Goal: Answer question/provide support: Share knowledge or assist other users

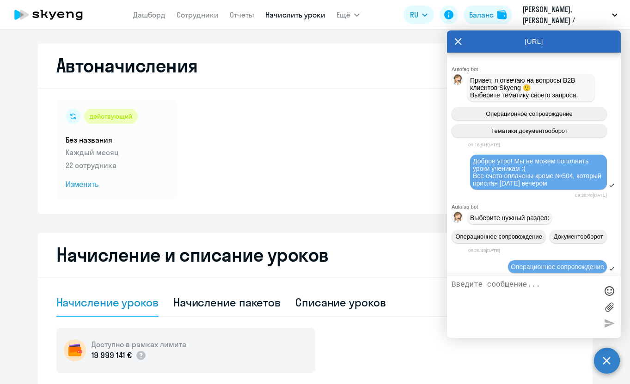
select select "10"
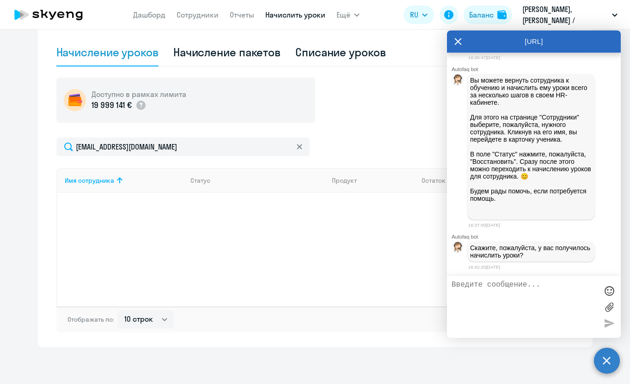
scroll to position [6200, 0]
click at [197, 14] on link "Сотрудники" at bounding box center [197, 14] width 42 height 9
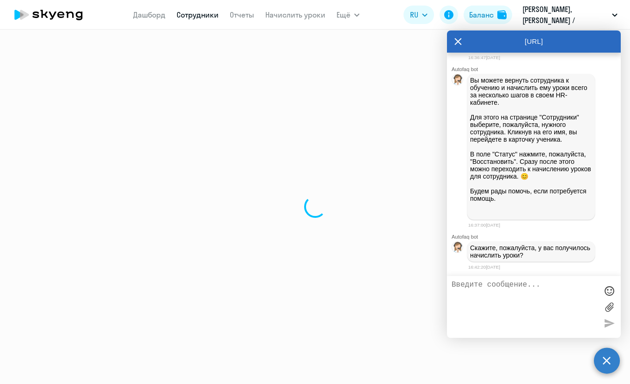
select select "30"
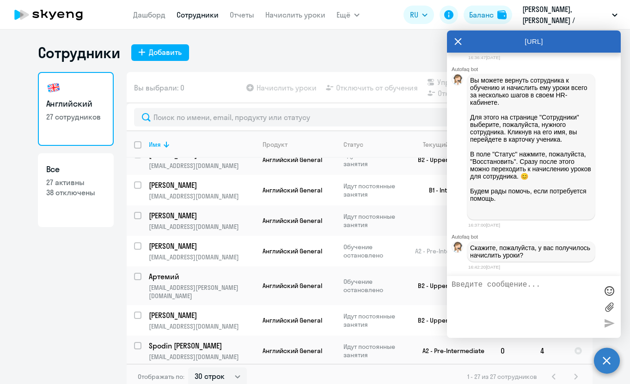
scroll to position [106, 0]
click at [309, 248] on span "Английский General" at bounding box center [292, 250] width 60 height 8
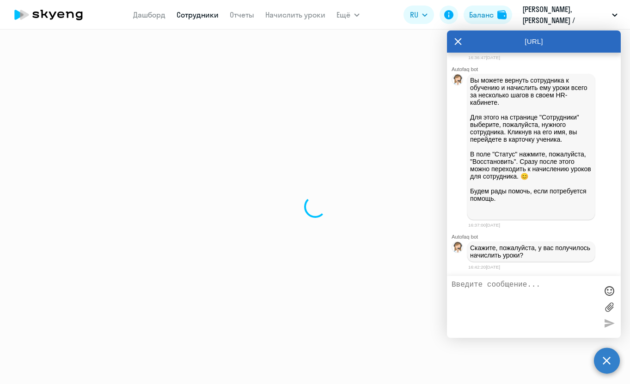
select select "english"
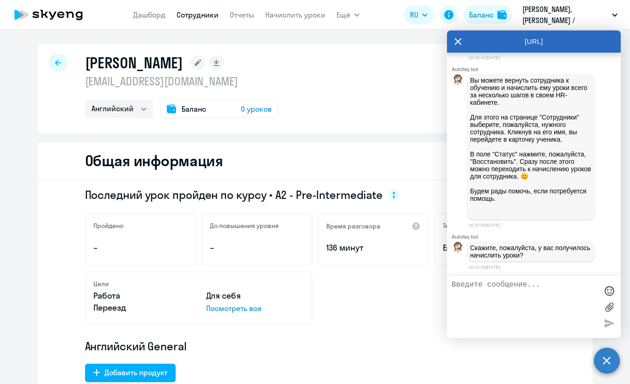
select select "30"
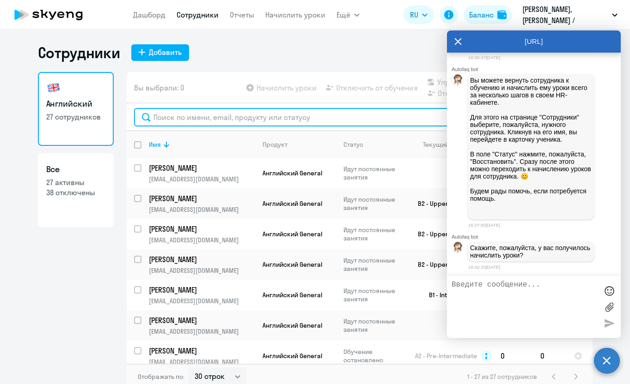
click at [221, 115] on input "text" at bounding box center [359, 117] width 451 height 18
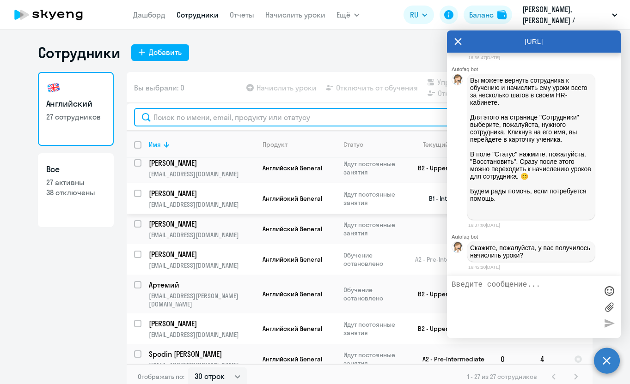
scroll to position [97, 0]
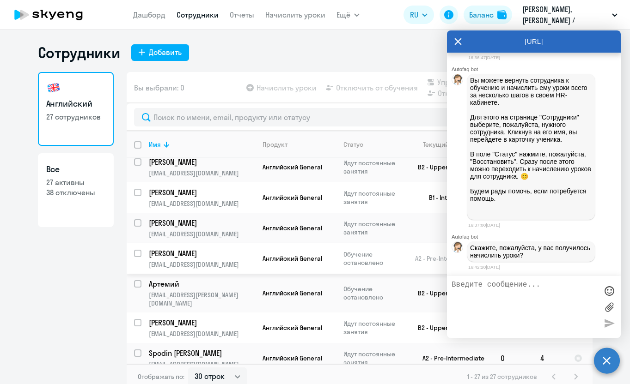
click at [139, 250] on input "select row 13938740" at bounding box center [143, 259] width 18 height 18
checkbox input "true"
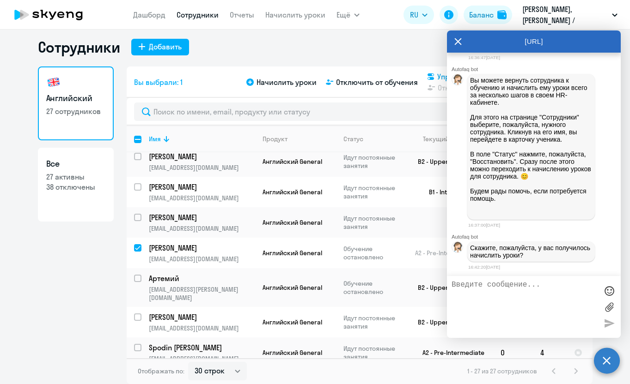
click at [435, 80] on svg-icon at bounding box center [430, 76] width 11 height 11
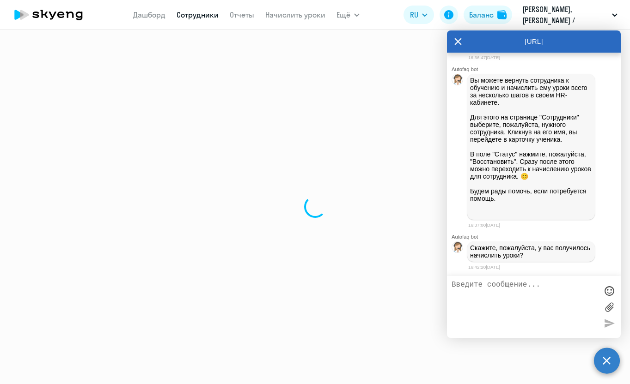
select select "30"
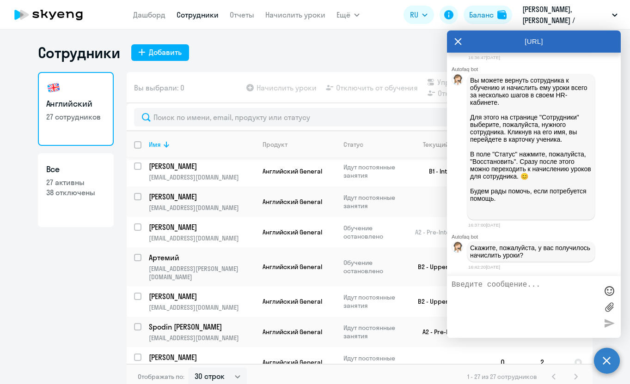
scroll to position [124, 0]
click at [204, 234] on p "[EMAIL_ADDRESS][DOMAIN_NAME]" at bounding box center [202, 238] width 106 height 8
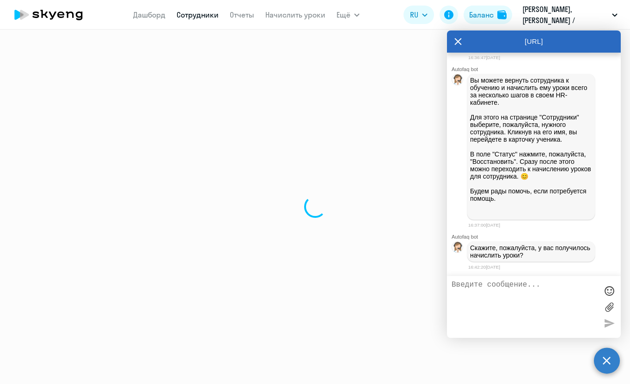
select select "english"
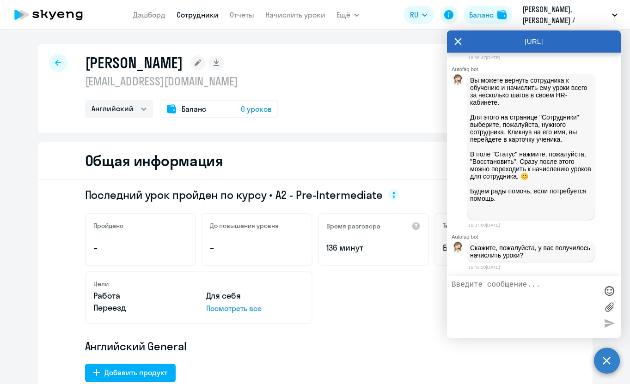
click at [255, 114] on span "0 уроков" at bounding box center [256, 108] width 31 height 11
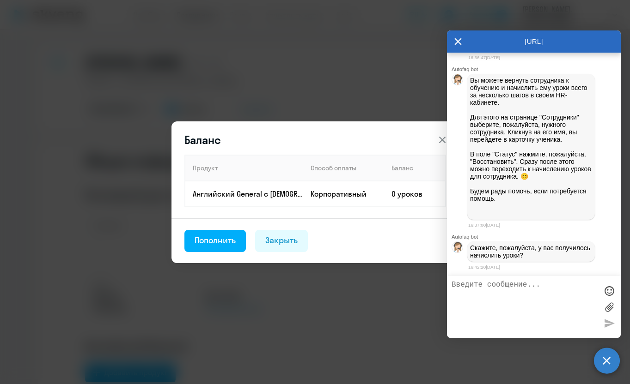
click at [493, 290] on textarea at bounding box center [524, 307] width 146 height 53
type textarea "не получается пополнить и не вижу кнопки "восстановить""
click at [606, 326] on div at bounding box center [609, 323] width 14 height 14
